Goal: Transaction & Acquisition: Subscribe to service/newsletter

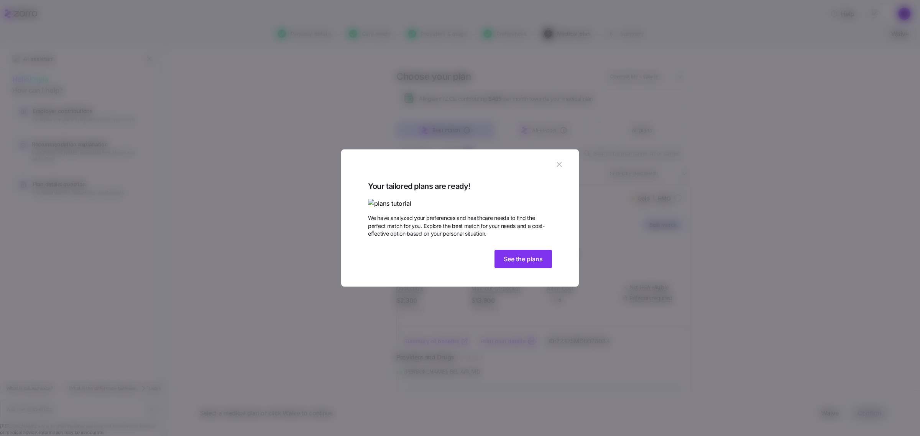
click at [557, 160] on icon "button" at bounding box center [559, 164] width 8 height 8
type textarea "x"
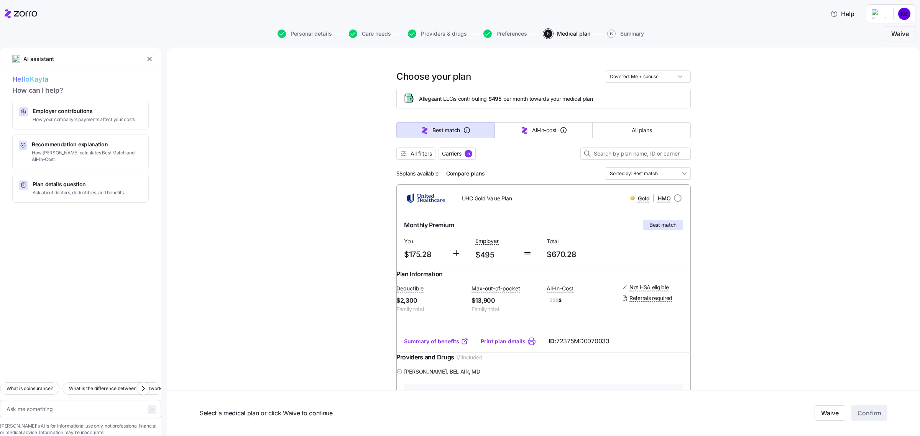
scroll to position [48, 0]
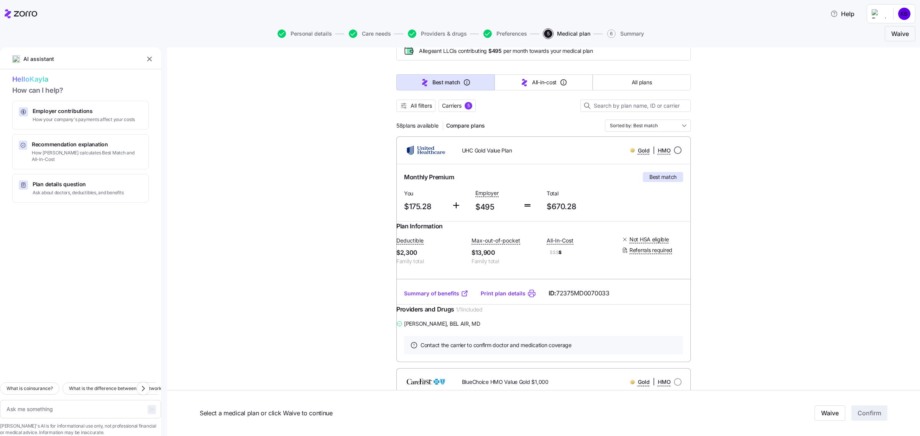
click at [674, 152] on input "radio" at bounding box center [678, 150] width 8 height 8
radio input "true"
type textarea "x"
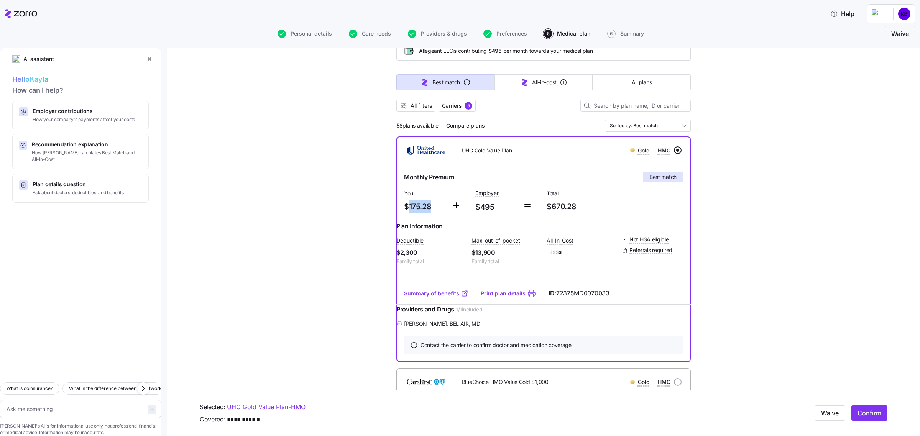
drag, startPoint x: 432, startPoint y: 207, endPoint x: 405, endPoint y: 207, distance: 27.6
click at [405, 207] on span "$175.28" at bounding box center [424, 206] width 41 height 13
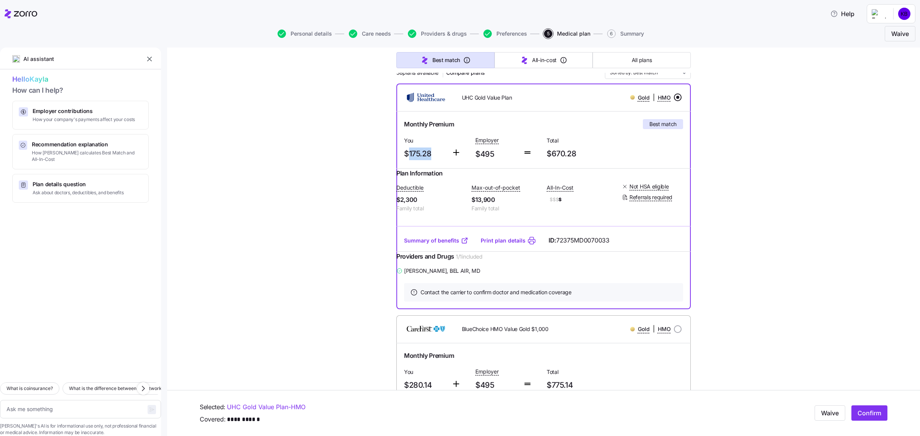
scroll to position [96, 0]
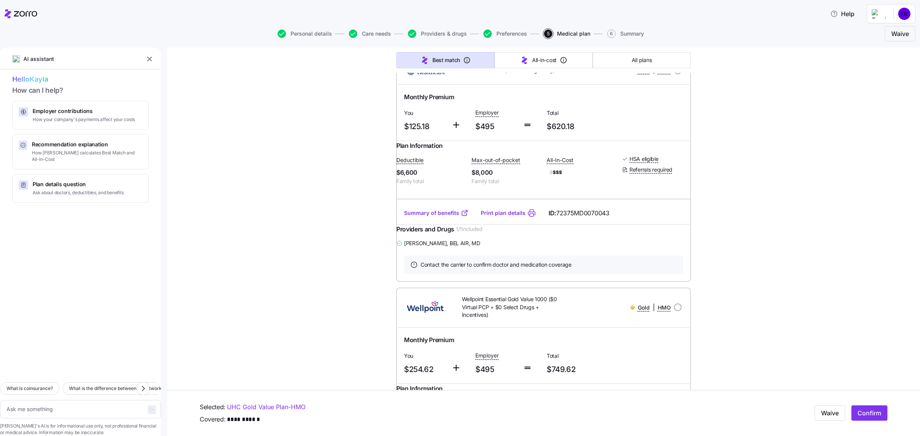
scroll to position [575, 0]
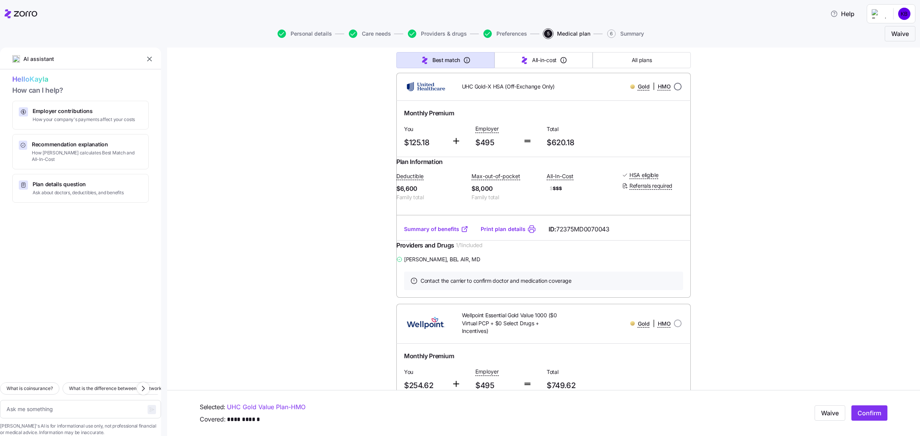
click at [676, 90] on input "radio" at bounding box center [678, 87] width 8 height 8
radio input "true"
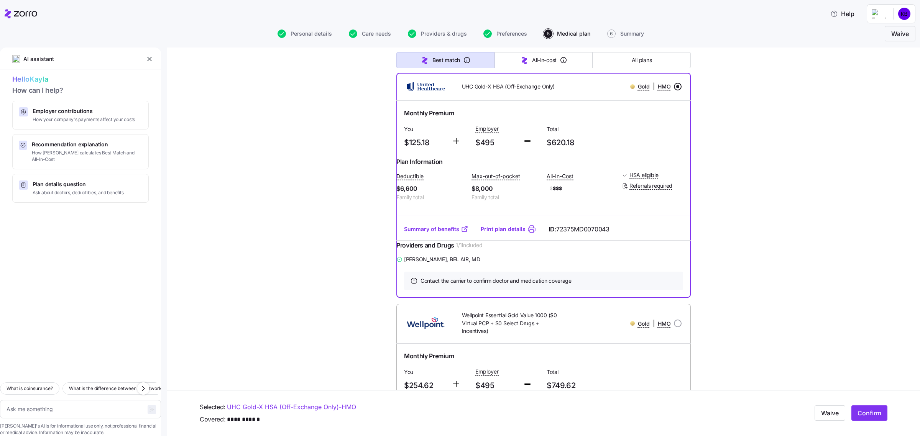
click at [432, 233] on link "Summary of benefits" at bounding box center [436, 229] width 64 height 8
click at [863, 415] on span "Confirm" at bounding box center [870, 413] width 24 height 9
type textarea "x"
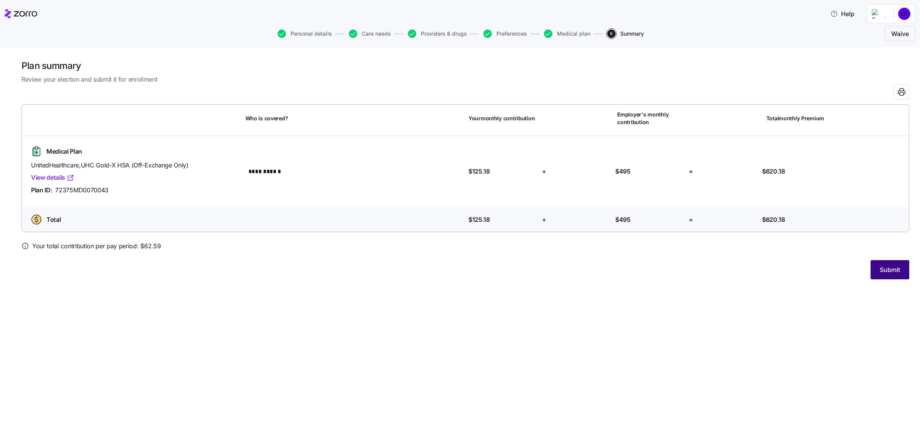
click at [896, 269] on span "Submit" at bounding box center [890, 269] width 20 height 9
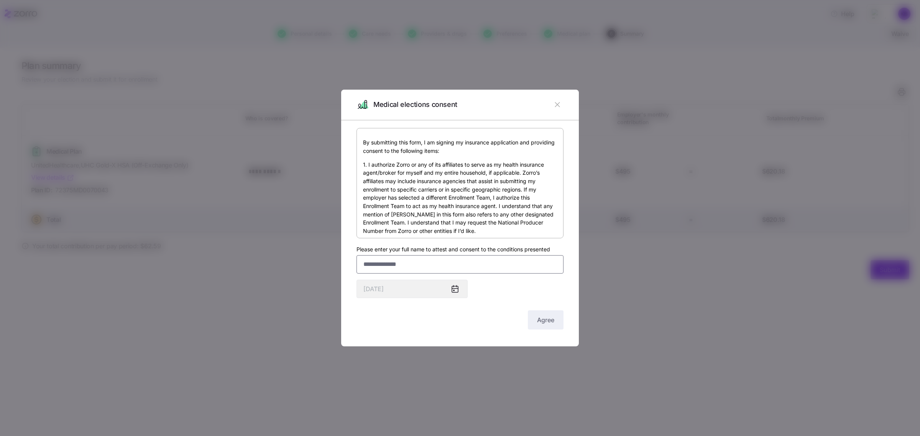
click at [459, 265] on input "Please enter your full name to attest and consent to the conditions presented" at bounding box center [460, 264] width 207 height 18
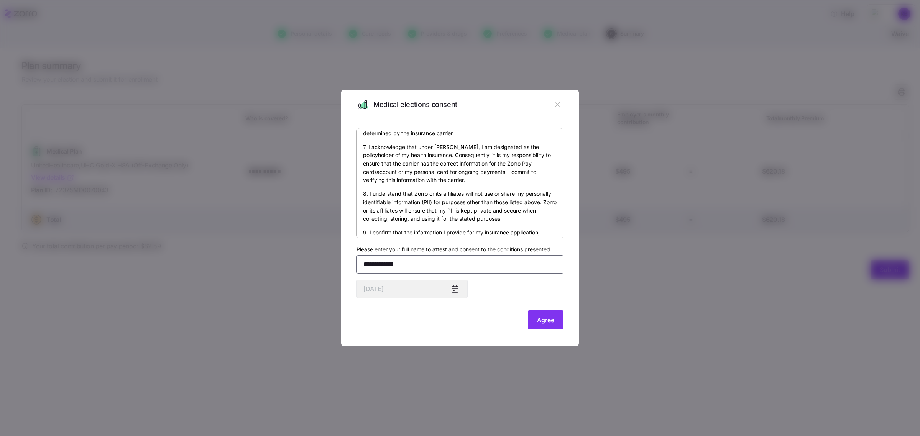
scroll to position [465, 0]
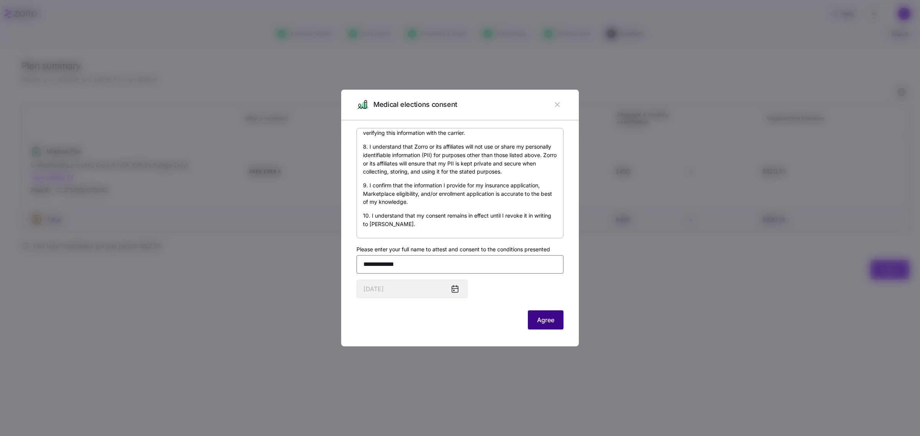
type input "**********"
click at [560, 319] on button "Agree" at bounding box center [546, 320] width 36 height 19
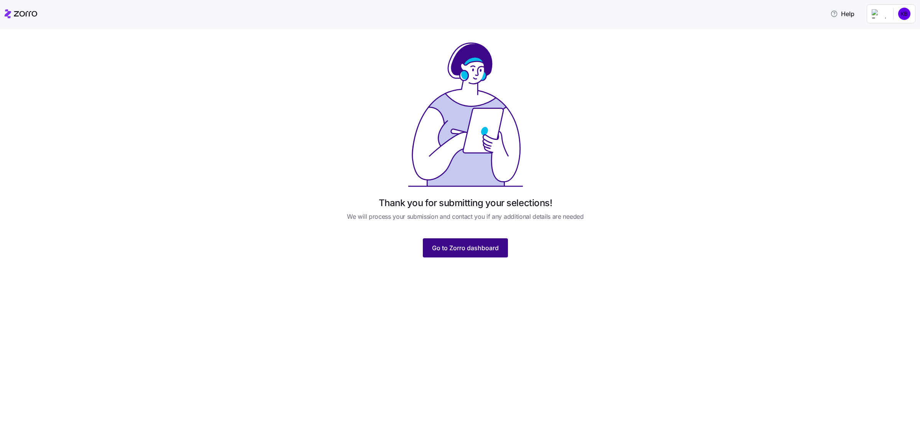
click at [482, 245] on span "Go to Zorro dashboard" at bounding box center [465, 247] width 67 height 9
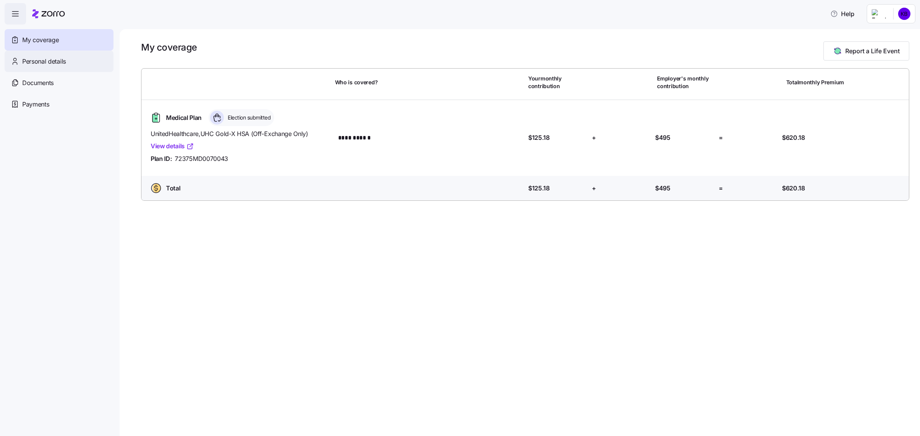
click at [66, 60] on div "Personal details" at bounding box center [59, 61] width 109 height 21
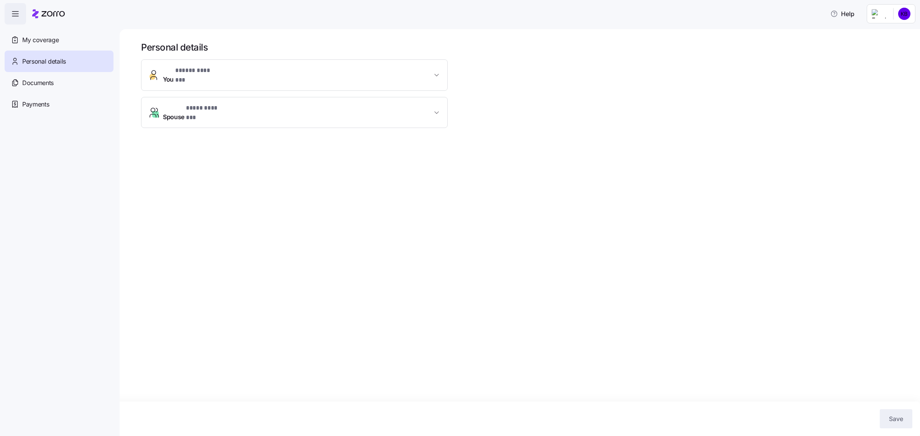
click at [207, 104] on span "* **** ******* *" at bounding box center [206, 109] width 41 height 10
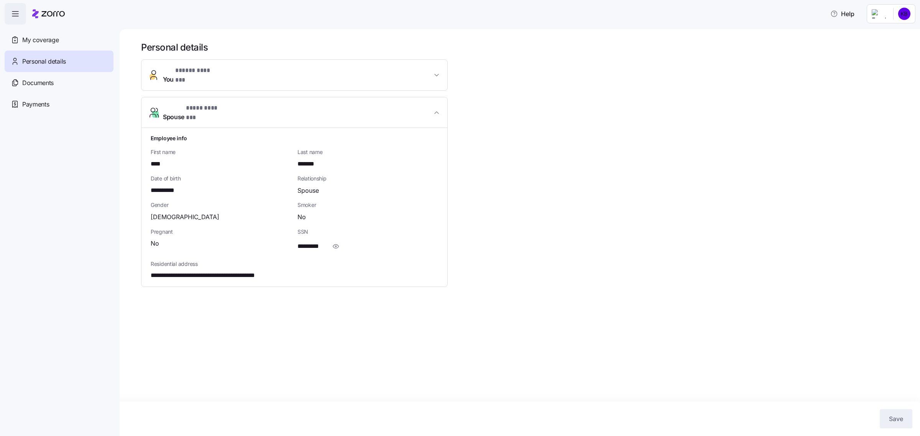
click at [196, 66] on button "You * ***** ******* *" at bounding box center [294, 75] width 306 height 31
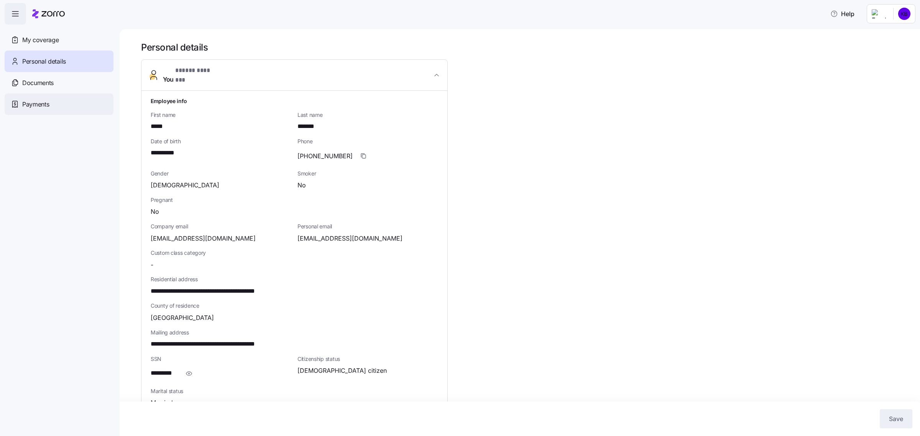
click at [60, 99] on div "Payments" at bounding box center [59, 104] width 109 height 21
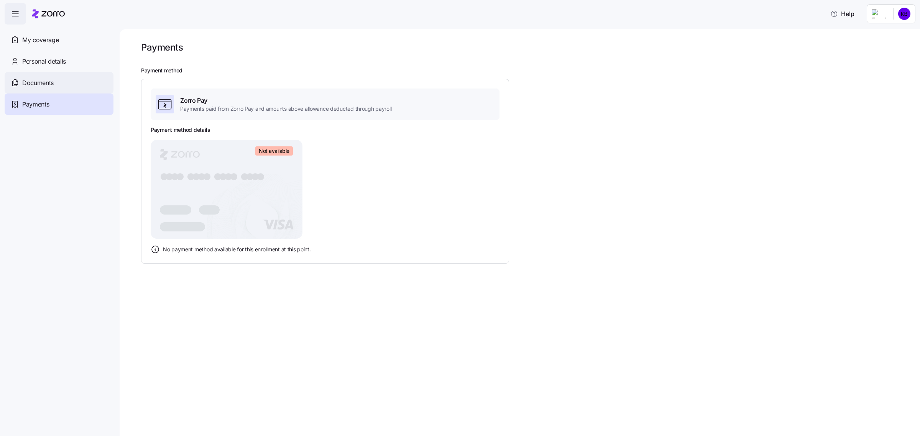
click at [61, 84] on div "Documents" at bounding box center [59, 82] width 109 height 21
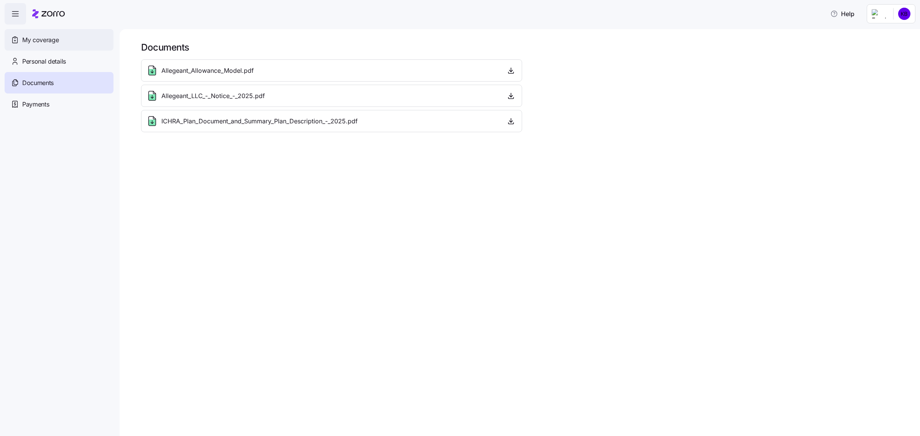
click at [43, 36] on span "My coverage" at bounding box center [40, 40] width 36 height 10
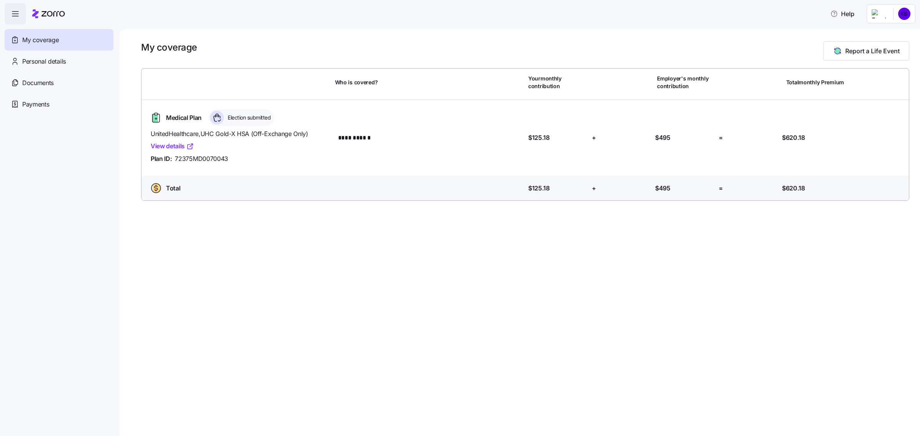
click at [186, 147] on icon at bounding box center [190, 147] width 8 height 8
click at [252, 118] on span "Election submitted" at bounding box center [247, 118] width 45 height 8
drag, startPoint x: 532, startPoint y: 138, endPoint x: 549, endPoint y: 137, distance: 16.9
click at [549, 137] on span "$125.18" at bounding box center [538, 138] width 21 height 10
click at [595, 147] on div "**********" at bounding box center [525, 138] width 761 height 64
